Goal: Task Accomplishment & Management: Complete application form

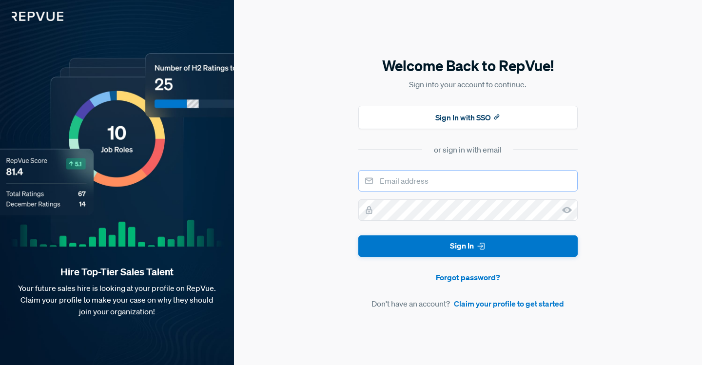
click at [454, 178] on input "email" at bounding box center [467, 180] width 219 height 21
type input "[PERSON_NAME][EMAIL_ADDRESS][PERSON_NAME][DOMAIN_NAME]"
click at [274, 180] on div "Welcome Back to RepVue! Sign into your account to continue. Sign In with SSO or…" at bounding box center [468, 182] width 468 height 365
click at [509, 309] on link "Claim your profile to get started" at bounding box center [509, 304] width 110 height 12
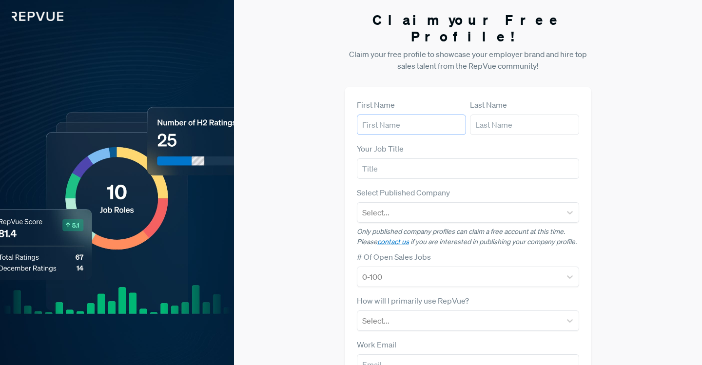
click at [402, 115] on input "text" at bounding box center [411, 125] width 109 height 20
type input "[PERSON_NAME]"
type input "Senior Manager, Employer Brand"
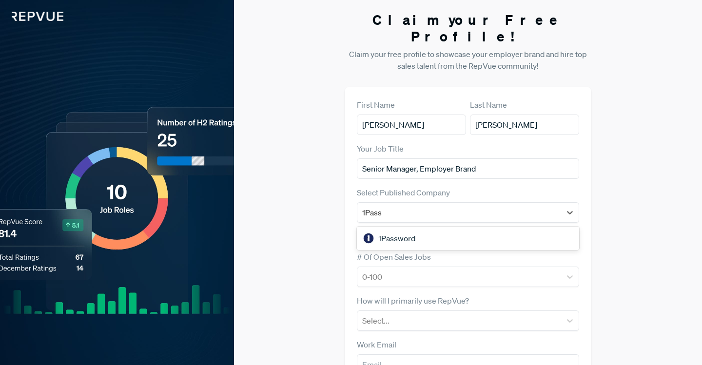
type input "1Passw"
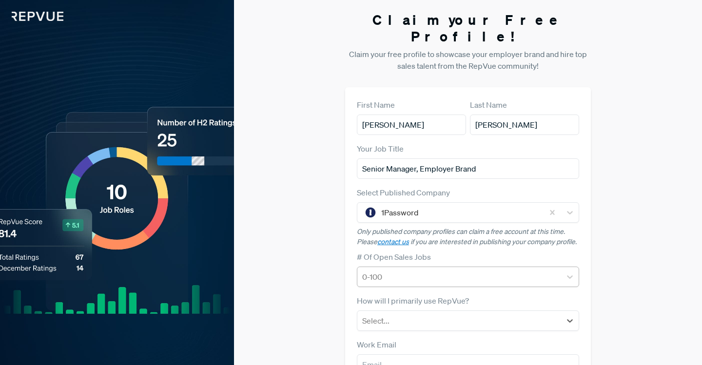
scroll to position [109, 0]
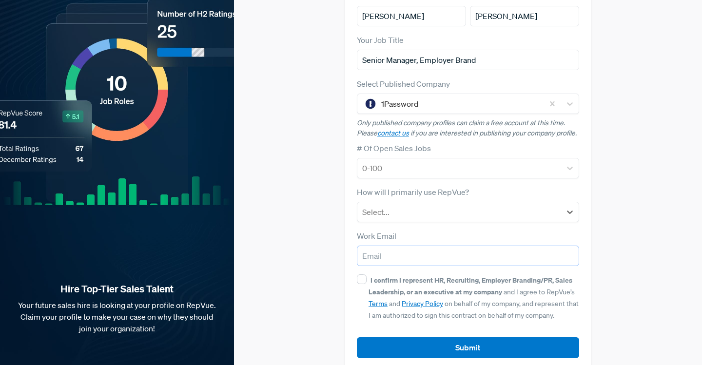
click at [396, 246] on input "email" at bounding box center [468, 256] width 222 height 20
type input "[PERSON_NAME][EMAIL_ADDRESS][PERSON_NAME][DOMAIN_NAME]"
click at [288, 234] on div "Claim your Free Profile! Claim your free profile to showcase your employer bran…" at bounding box center [468, 136] width 468 height 491
click at [359, 275] on input "I confirm I represent HR, Recruiting, Employer Branding/PR, Sales Leadership, o…" at bounding box center [362, 280] width 10 height 10
checkbox input "true"
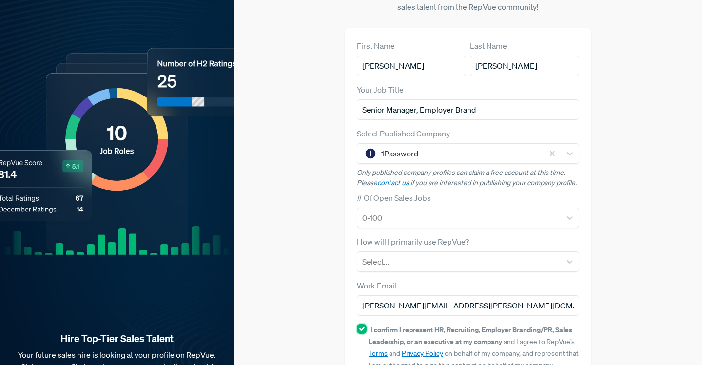
scroll to position [58, 0]
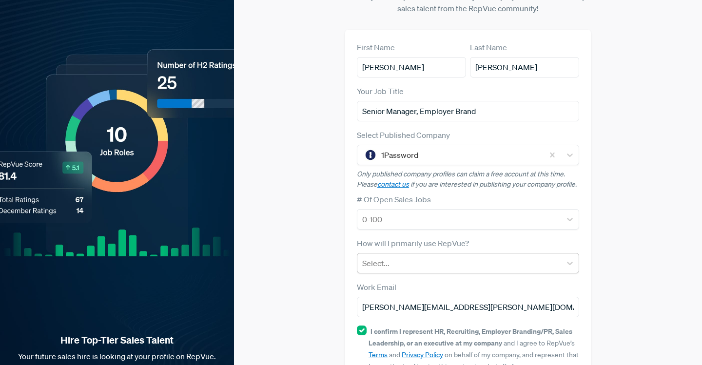
click at [388, 257] on div at bounding box center [459, 264] width 194 height 14
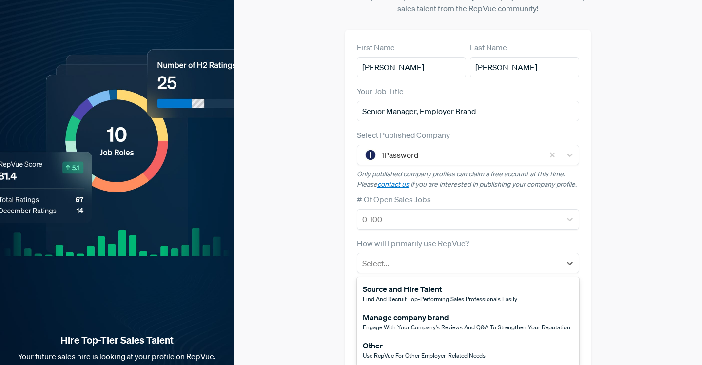
click at [397, 312] on div "Manage company brand" at bounding box center [467, 318] width 208 height 12
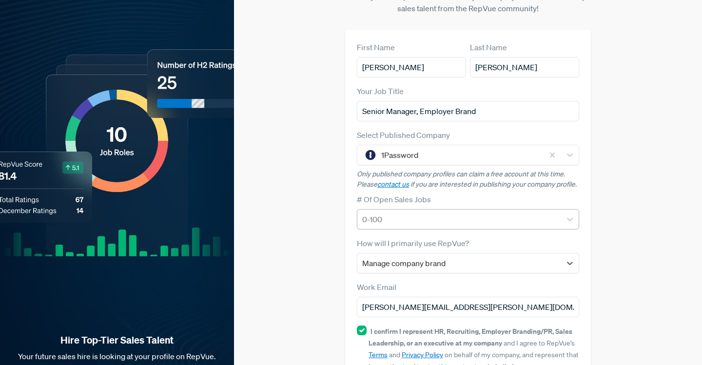
click at [393, 213] on div at bounding box center [459, 220] width 194 height 14
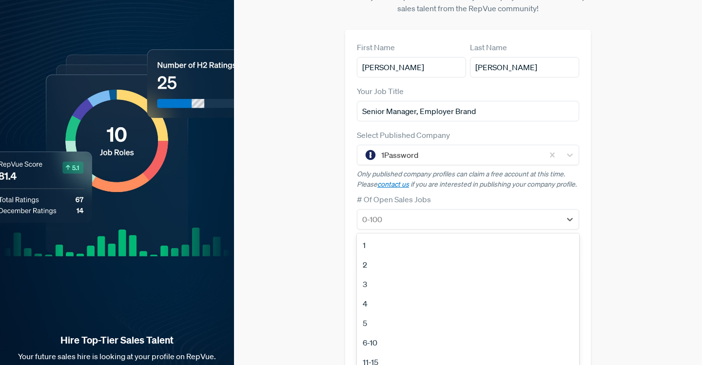
scroll to position [92, 0]
click at [376, 339] on div "100+" at bounding box center [468, 349] width 222 height 20
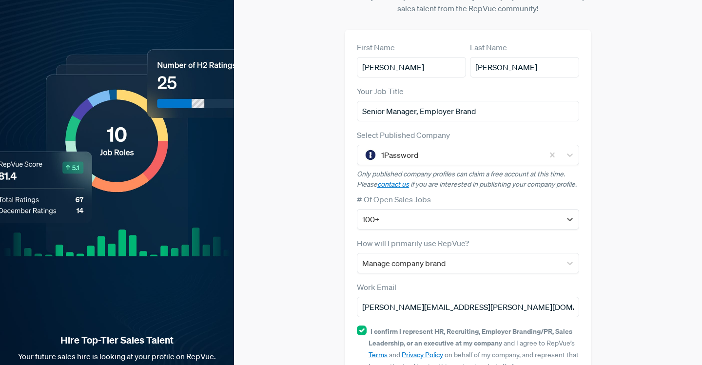
scroll to position [109, 0]
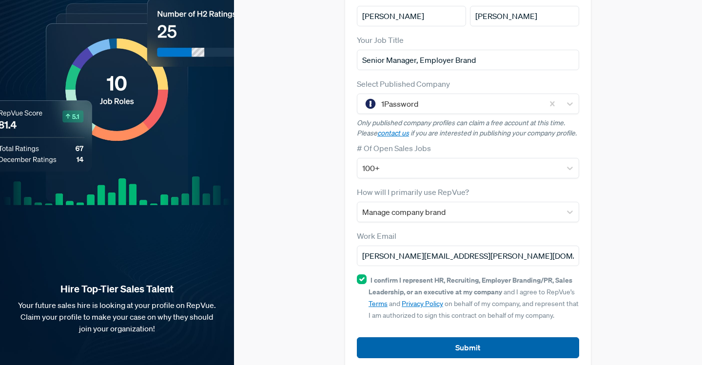
click at [409, 337] on button "Submit" at bounding box center [468, 347] width 222 height 21
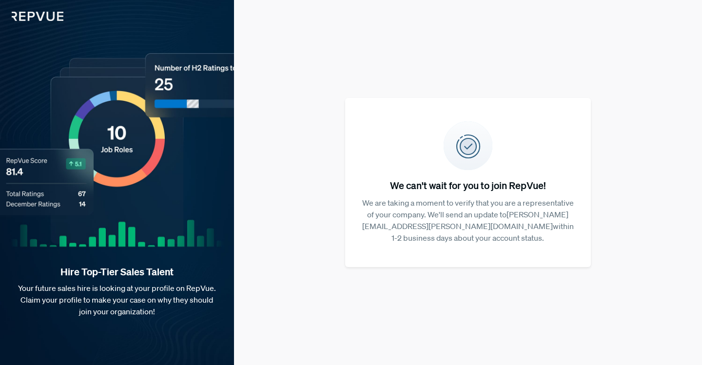
scroll to position [0, 0]
